Goal: Check status: Check status

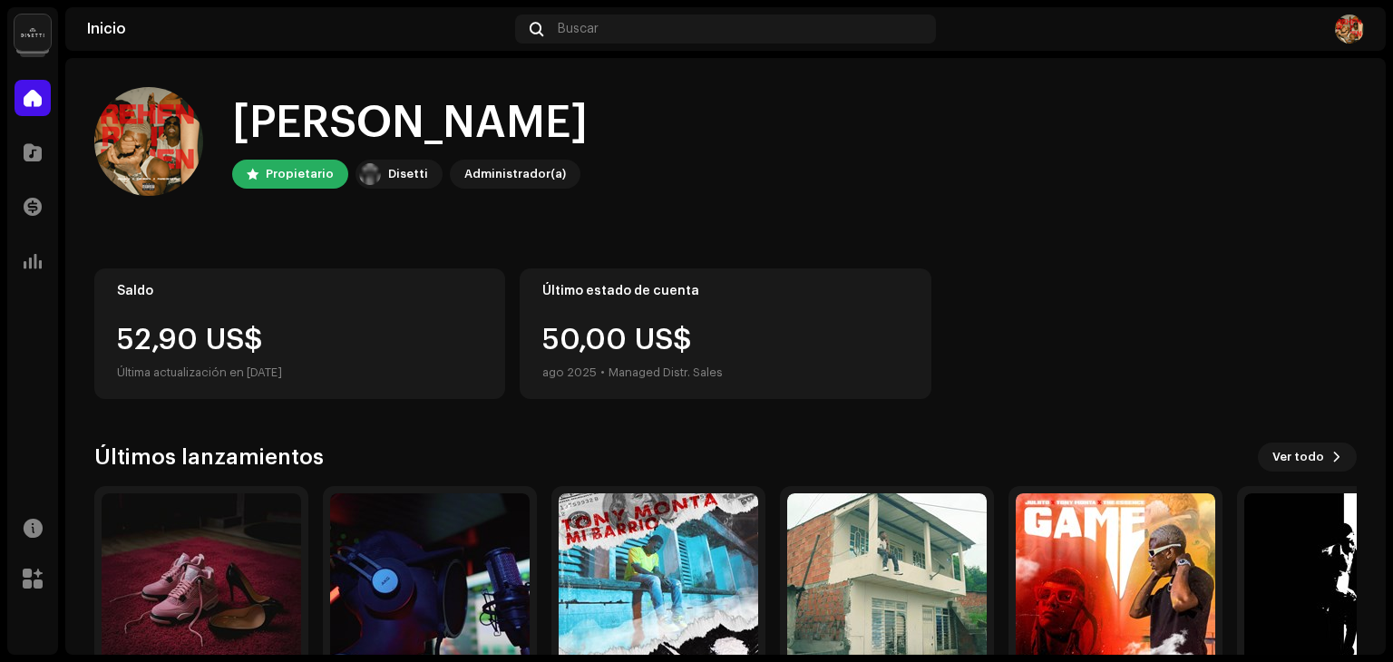
click at [200, 329] on div "52,90 US$" at bounding box center [299, 340] width 365 height 29
click at [40, 214] on span at bounding box center [33, 206] width 18 height 15
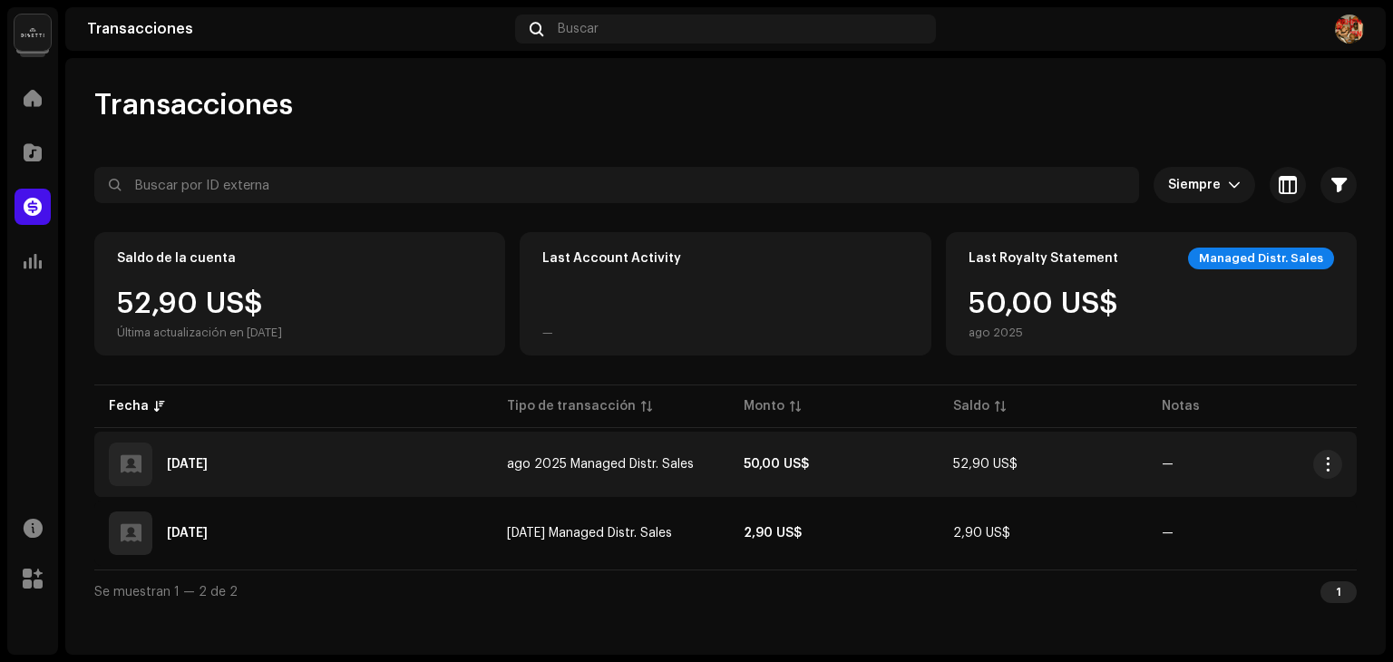
click at [702, 480] on td "ago 2025 Managed Distr. Sales" at bounding box center [610, 464] width 237 height 65
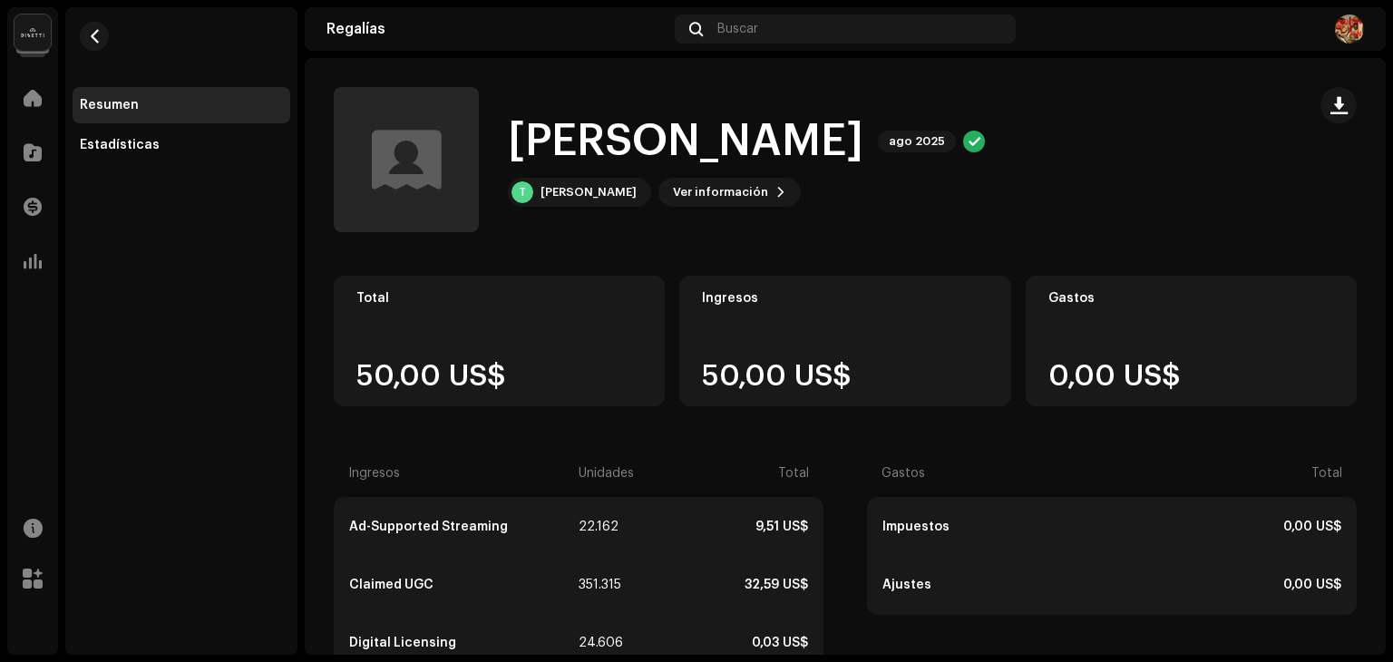
click at [1356, 34] on img at bounding box center [1349, 29] width 29 height 29
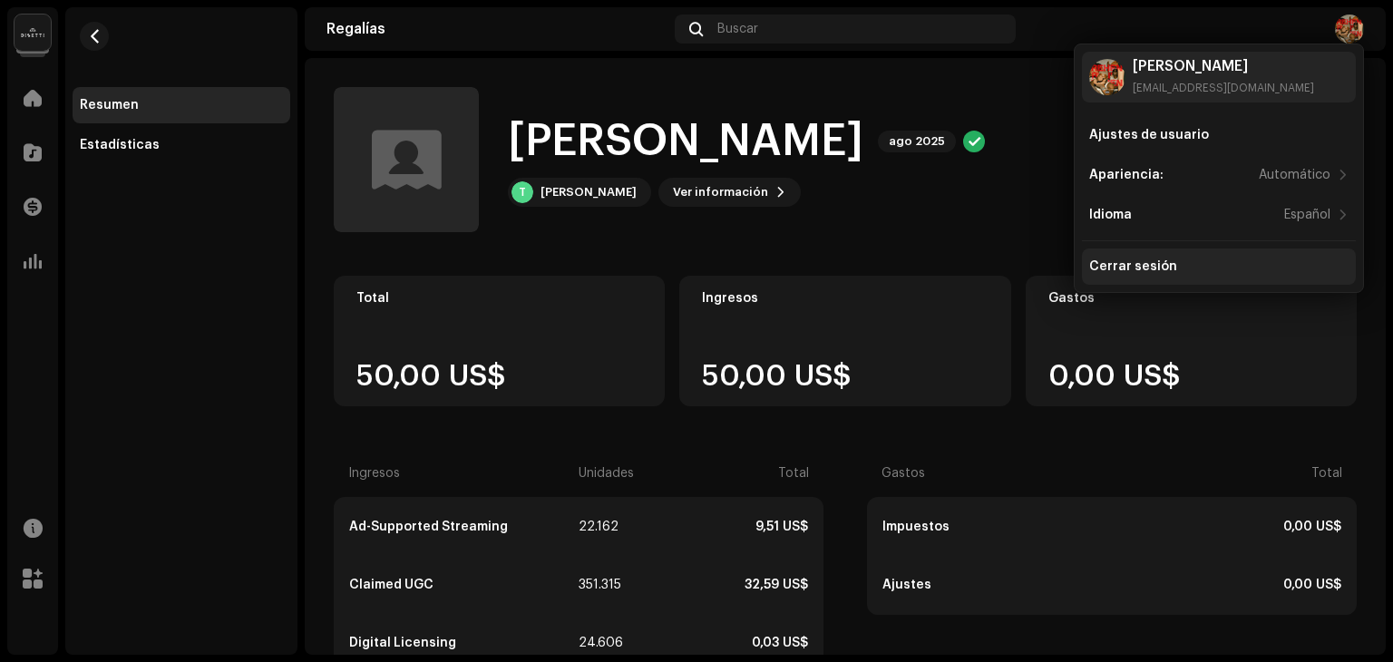
click at [1157, 258] on div "Cerrar sesión" at bounding box center [1219, 266] width 274 height 36
